Goal: Transaction & Acquisition: Book appointment/travel/reservation

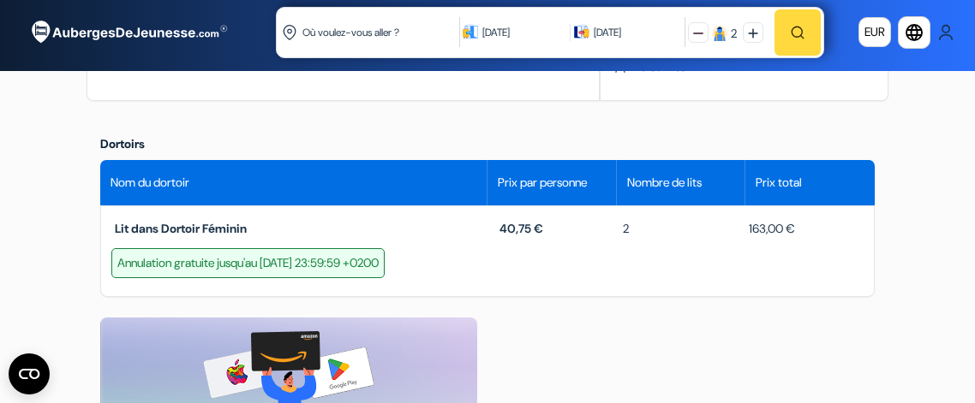
scroll to position [579, 0]
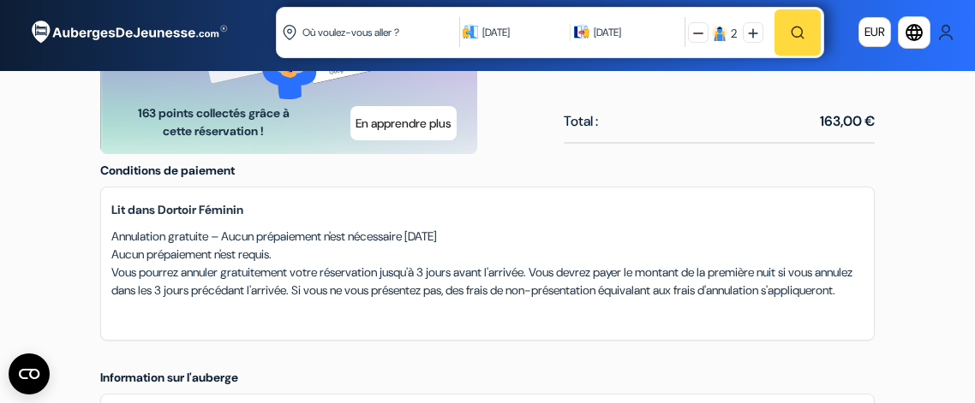
click at [643, 328] on div "Lit dans Dortoir Féminin Annulation gratuite – Aucun prépaiement n'est nécessai…" at bounding box center [487, 264] width 774 height 154
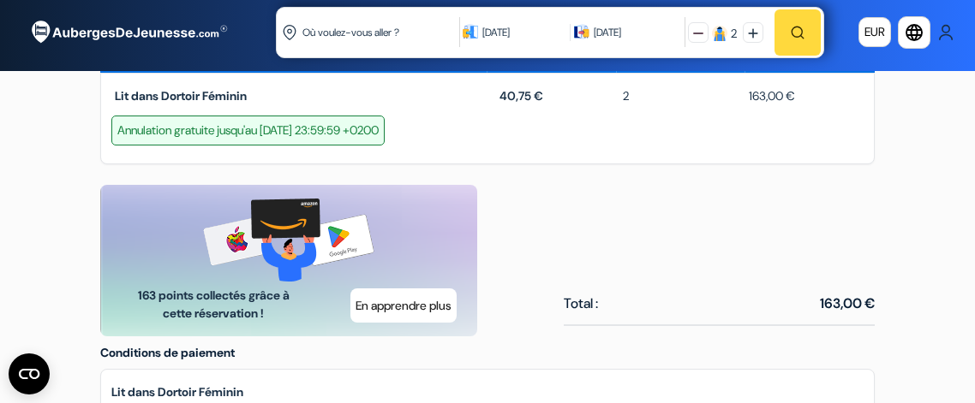
scroll to position [705, 0]
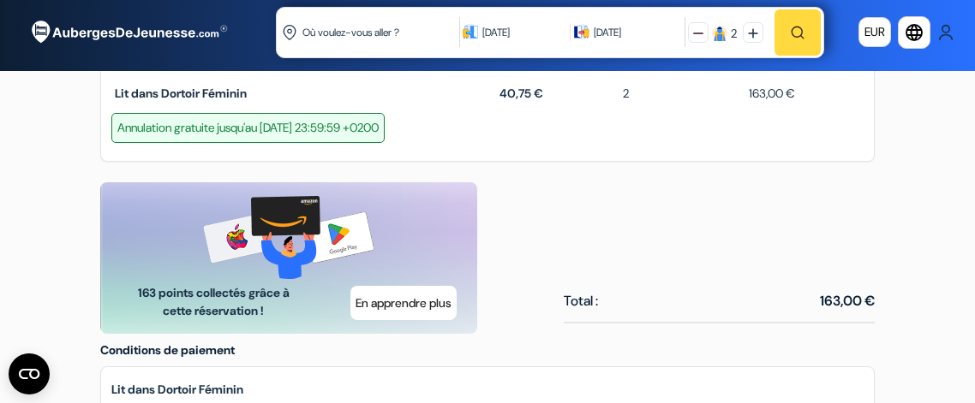
click at [362, 123] on div "Annulation gratuite jusqu'au [DATE] 23:59:59 +0200" at bounding box center [247, 128] width 273 height 30
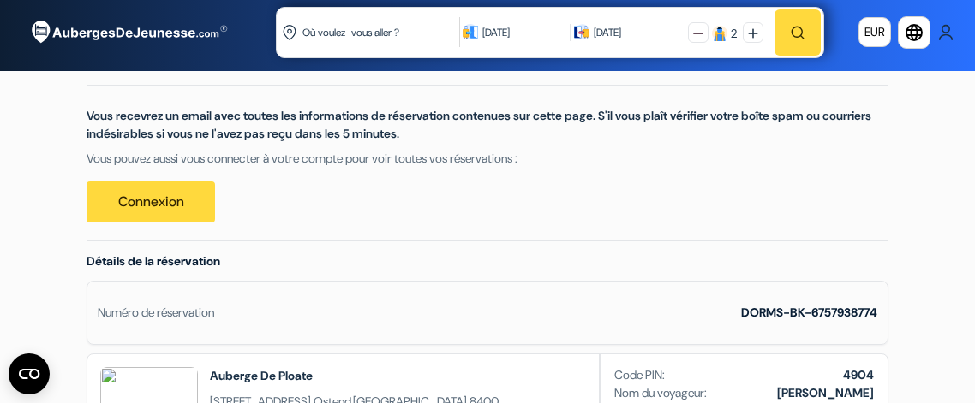
scroll to position [170, 0]
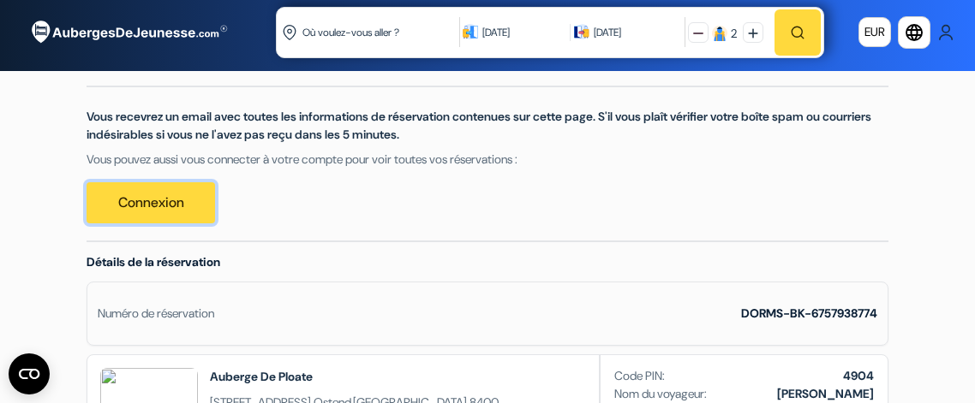
click at [128, 207] on link "Connexion" at bounding box center [151, 202] width 128 height 41
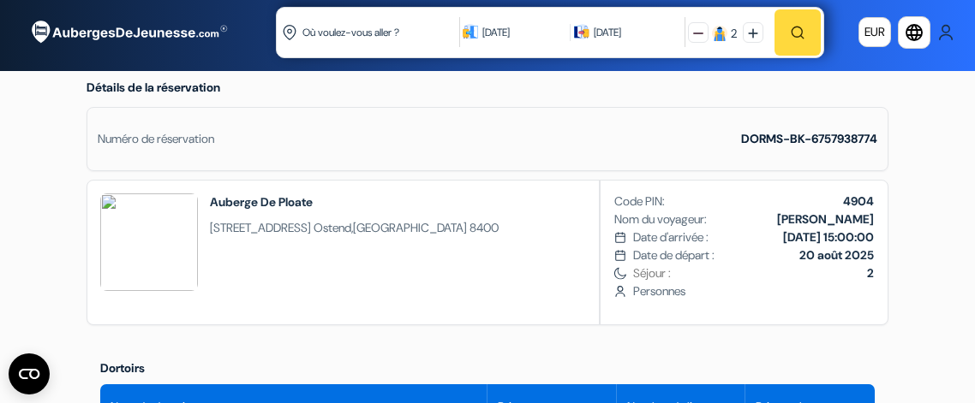
scroll to position [346, 0]
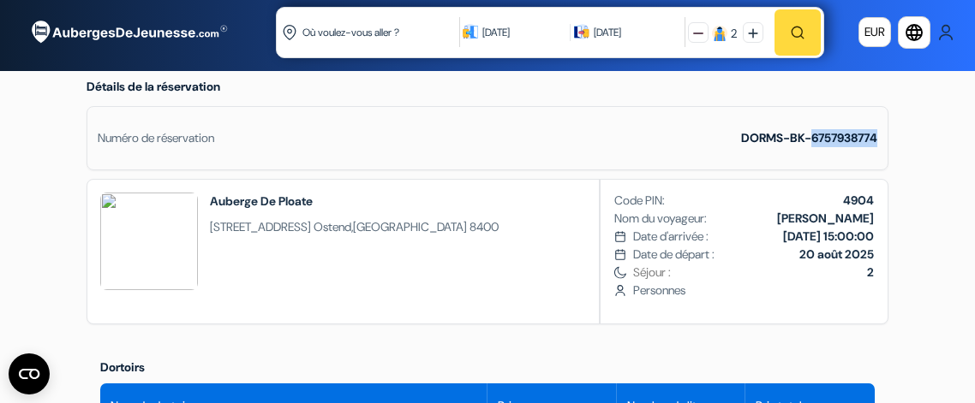
drag, startPoint x: 809, startPoint y: 138, endPoint x: 890, endPoint y: 136, distance: 81.4
copy strong "6757938774"
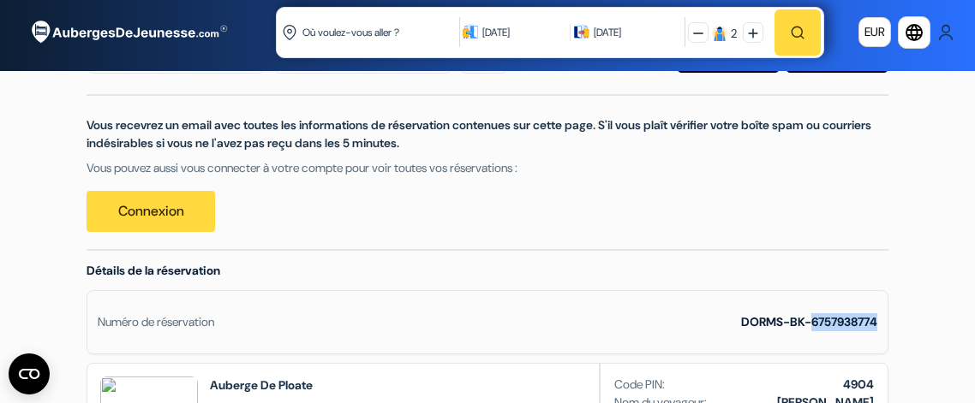
scroll to position [163, 0]
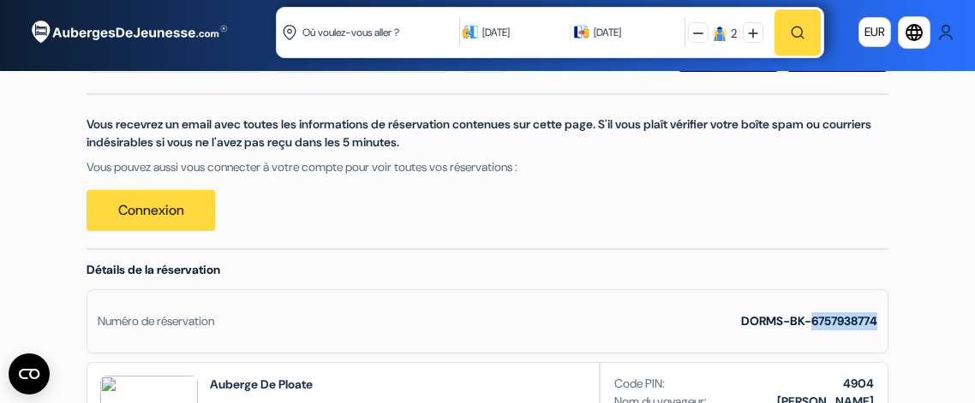
click at [941, 33] on img at bounding box center [945, 32] width 17 height 17
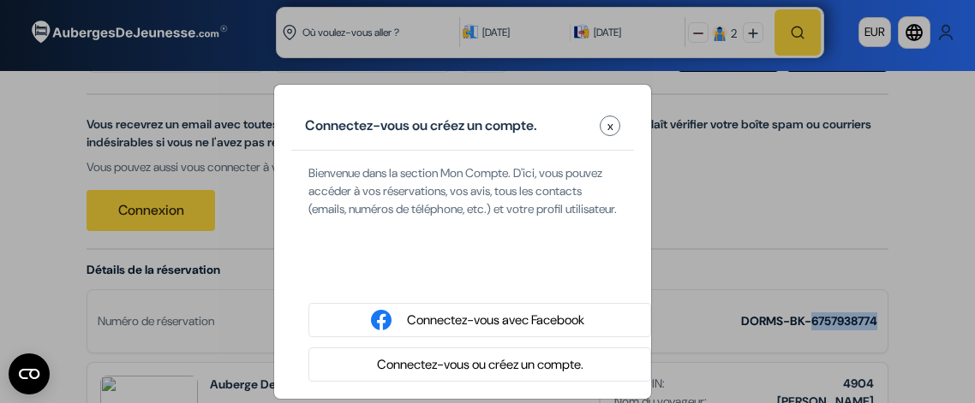
click at [605, 124] on button "x" at bounding box center [610, 126] width 21 height 21
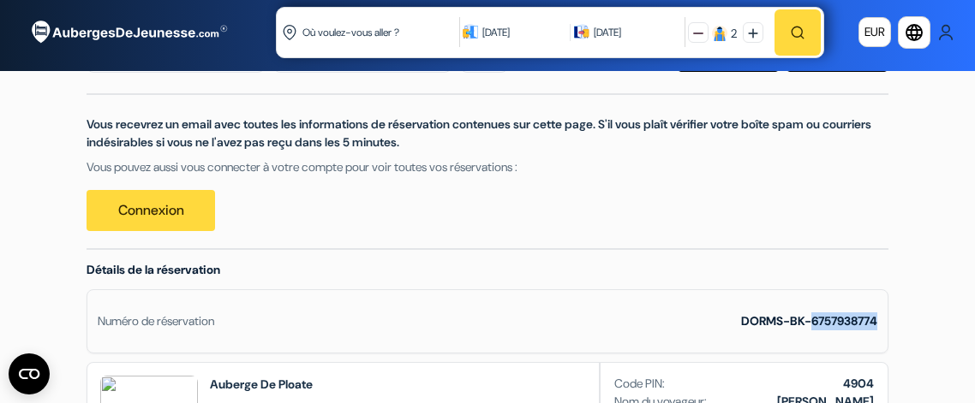
click at [942, 32] on img at bounding box center [945, 32] width 17 height 17
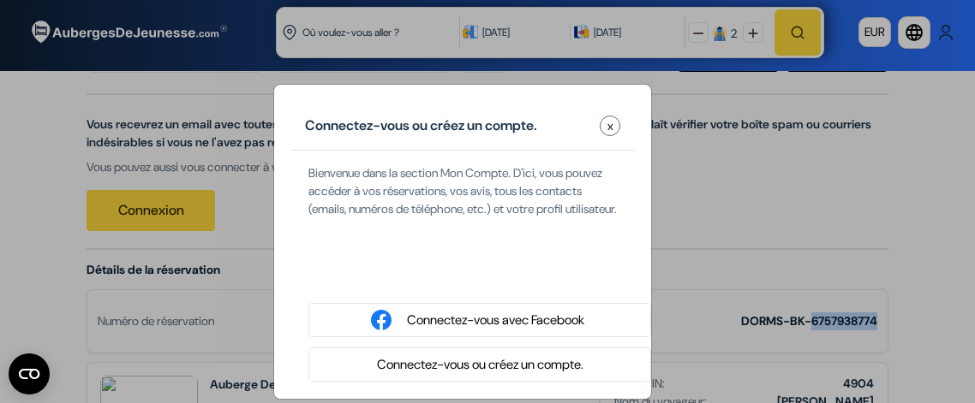
click at [604, 126] on button "x" at bounding box center [610, 126] width 21 height 21
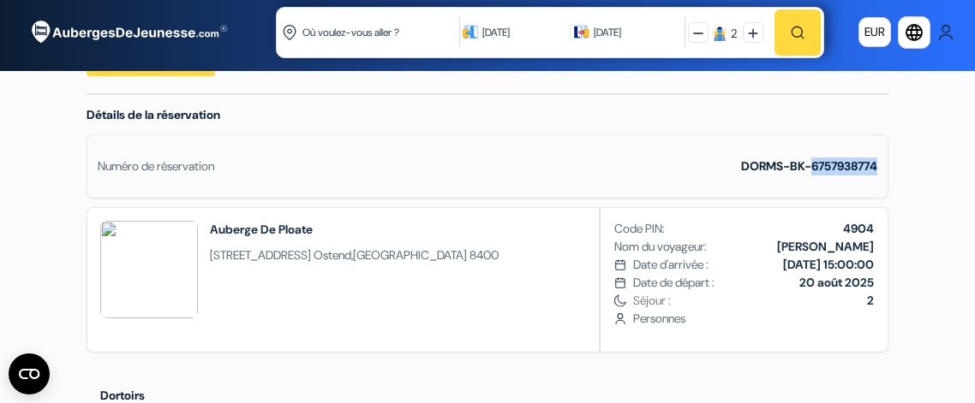
scroll to position [0, 0]
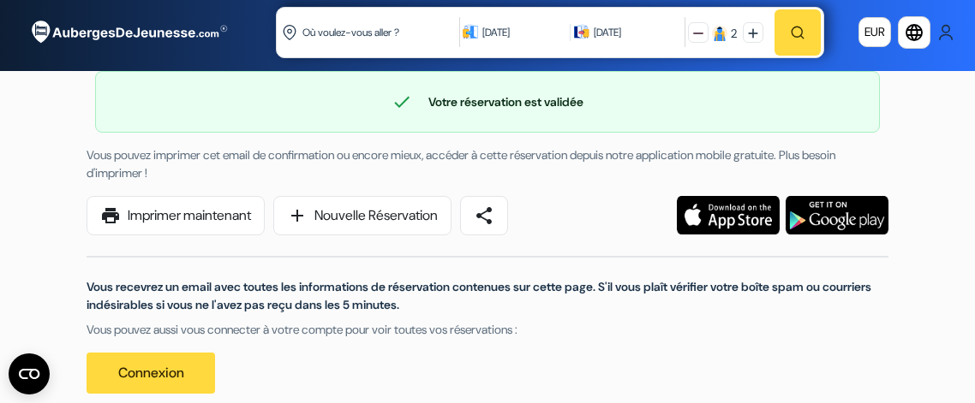
click at [943, 27] on img at bounding box center [945, 32] width 17 height 17
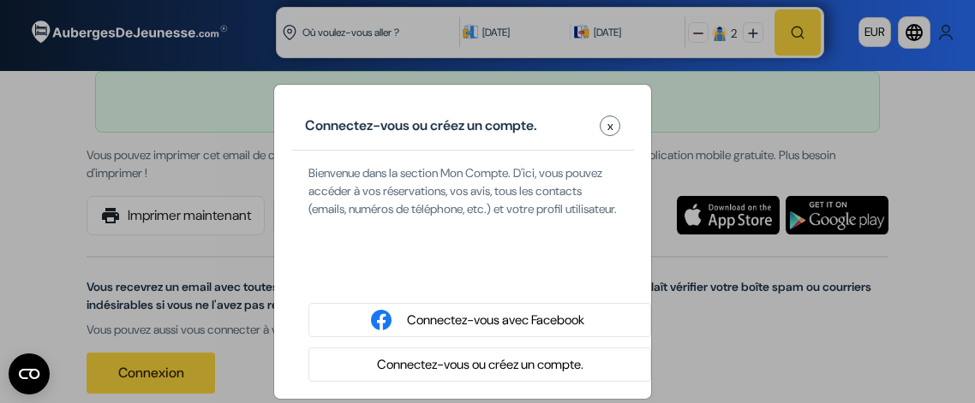
scroll to position [38, 0]
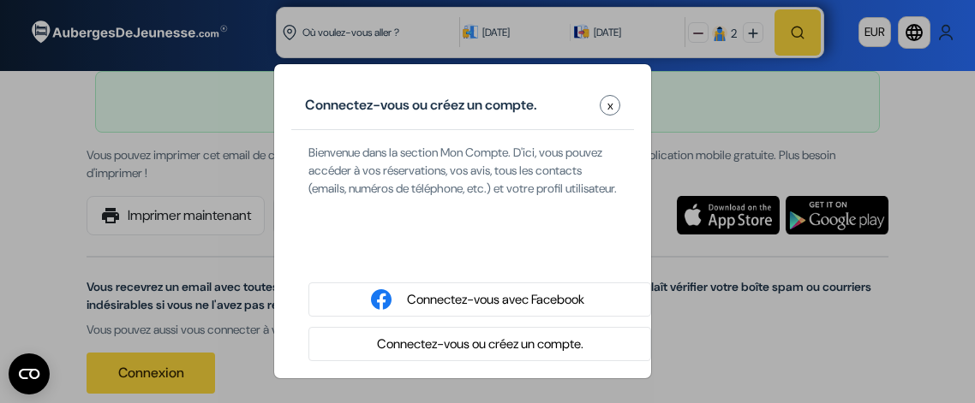
click at [439, 349] on button "Connectez-vous ou créez un compte." at bounding box center [480, 344] width 217 height 21
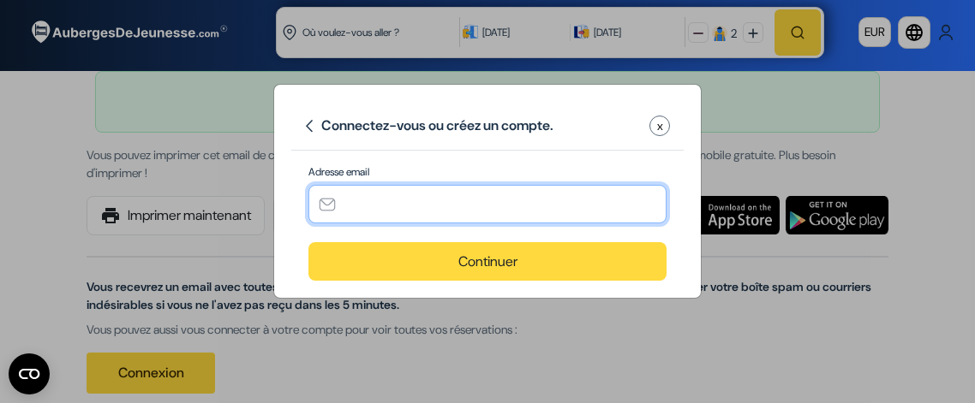
click at [388, 205] on input "text" at bounding box center [487, 204] width 358 height 39
type input "[EMAIL_ADDRESS][DOMAIN_NAME]"
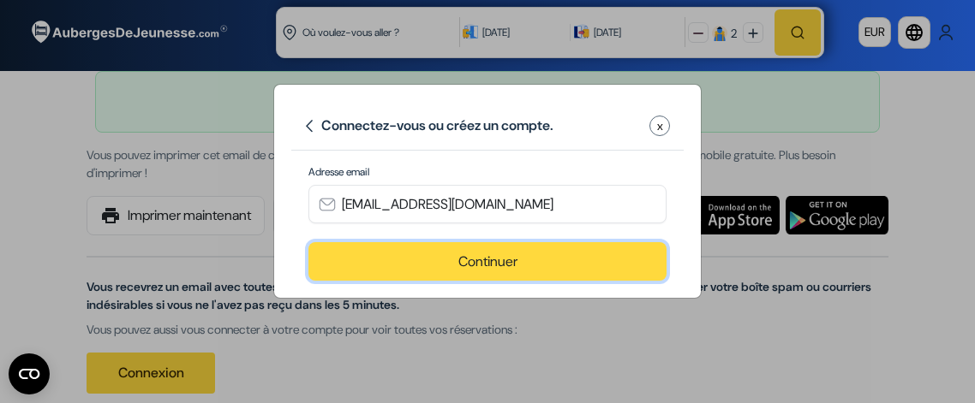
click at [485, 266] on button "Continuer" at bounding box center [487, 261] width 358 height 39
click at [466, 257] on button "Continuer" at bounding box center [487, 261] width 358 height 39
click at [486, 256] on button "Continuer" at bounding box center [487, 261] width 358 height 39
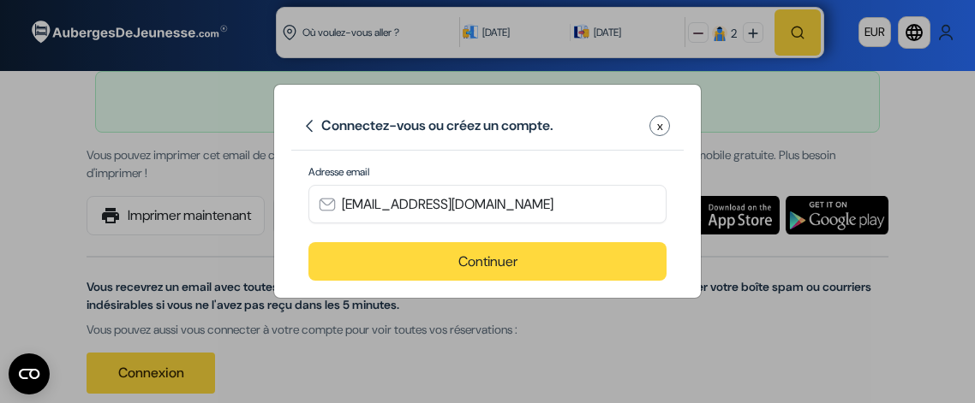
click at [654, 126] on button "x" at bounding box center [659, 126] width 21 height 21
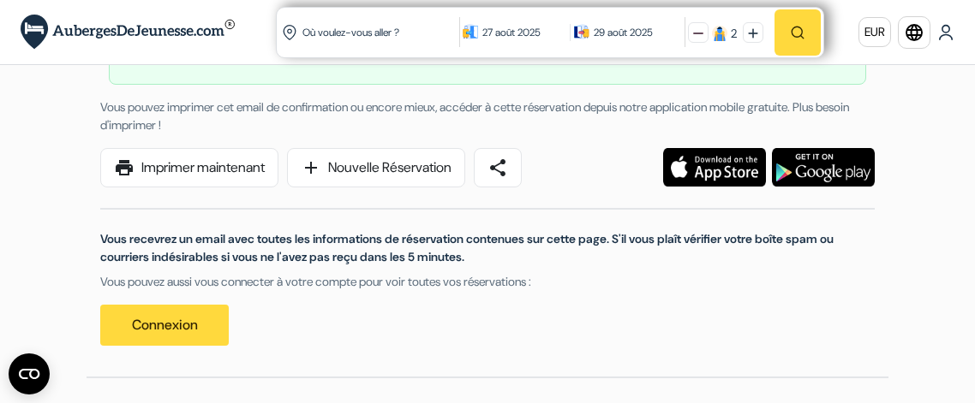
scroll to position [67, 0]
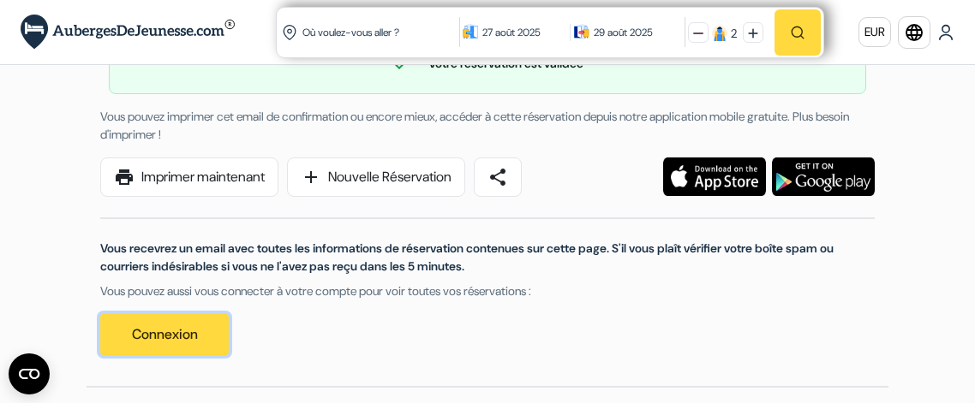
click at [145, 337] on link "Connexion" at bounding box center [164, 334] width 128 height 41
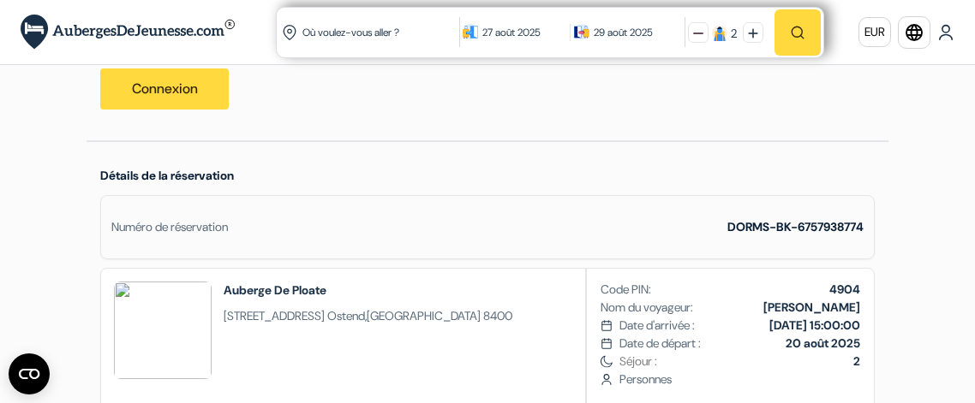
scroll to position [309, 0]
